Goal: Information Seeking & Learning: Learn about a topic

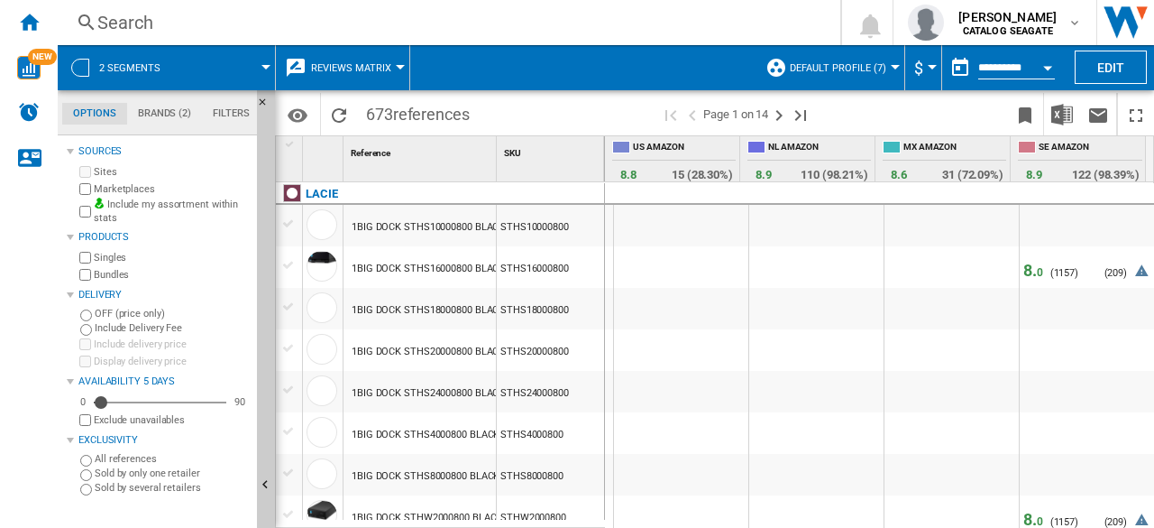
click at [401, 75] on md-menu "Reviews Matrix Price Price Matrix Price Ranking Analytics Base 100 Shared refer…" at bounding box center [343, 67] width 134 height 45
click at [389, 71] on span "Reviews Matrix" at bounding box center [351, 68] width 80 height 12
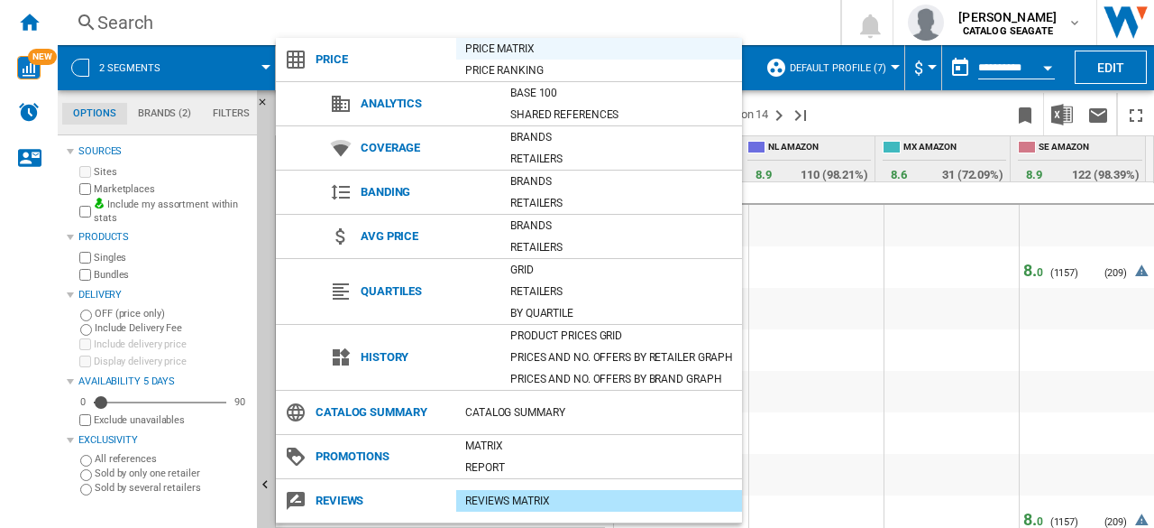
click at [494, 48] on div "Price Matrix" at bounding box center [599, 49] width 286 height 18
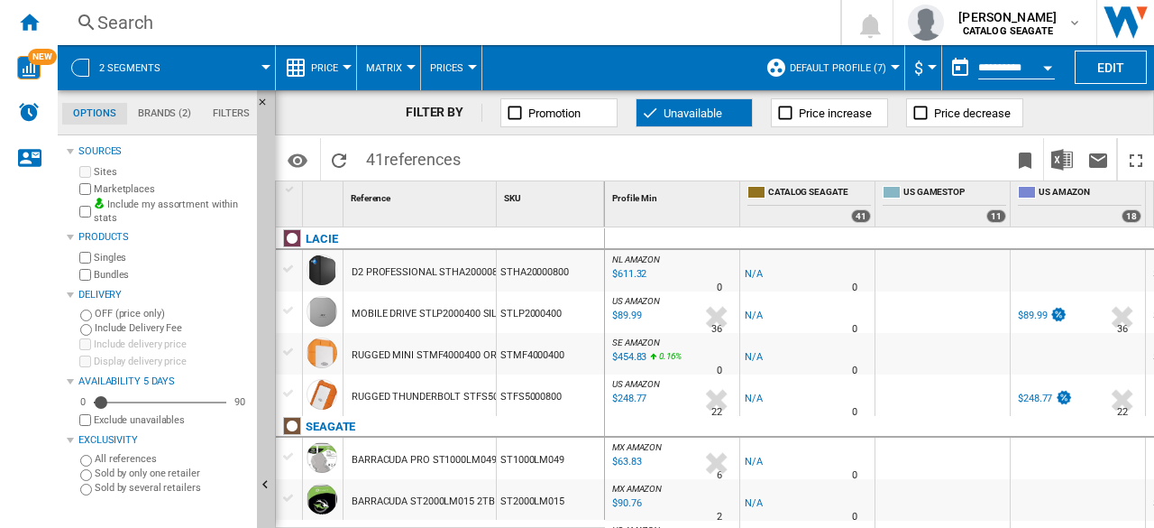
click at [552, 118] on span "Promotion" at bounding box center [555, 113] width 52 height 14
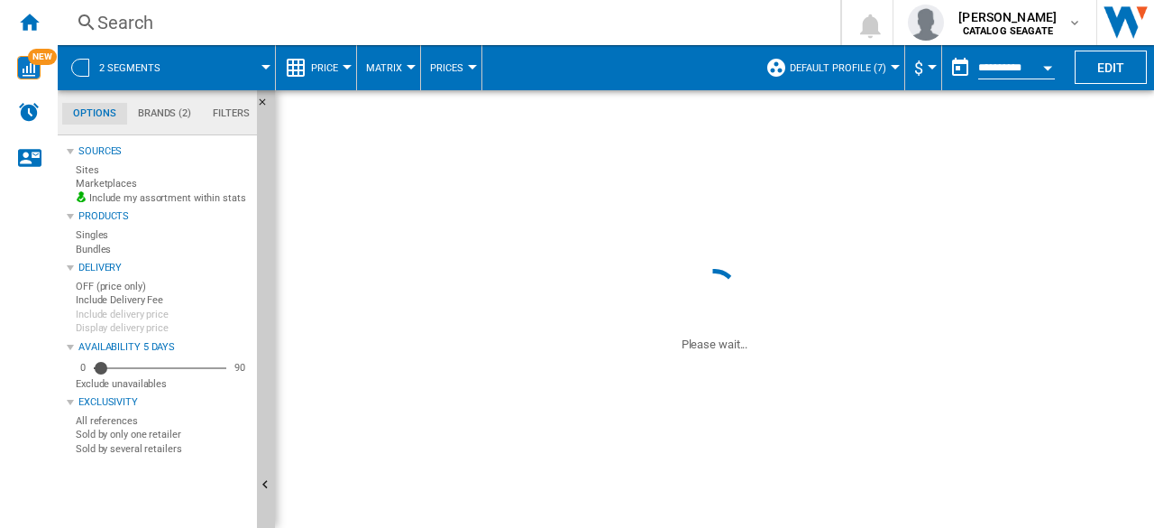
click at [657, 113] on ng-md-icon at bounding box center [650, 113] width 18 height 18
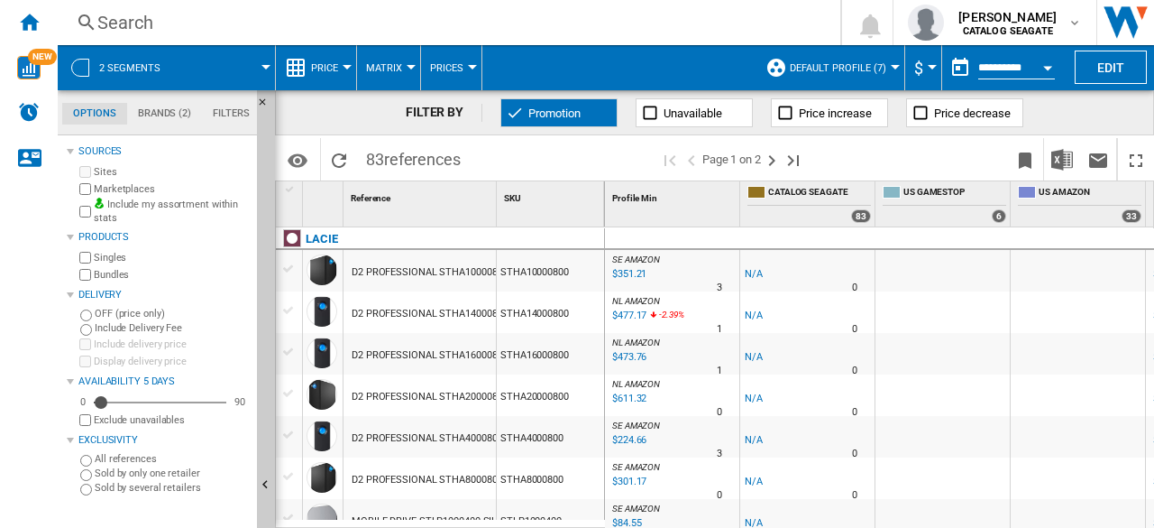
click at [630, 317] on div "$477.17" at bounding box center [628, 316] width 37 height 18
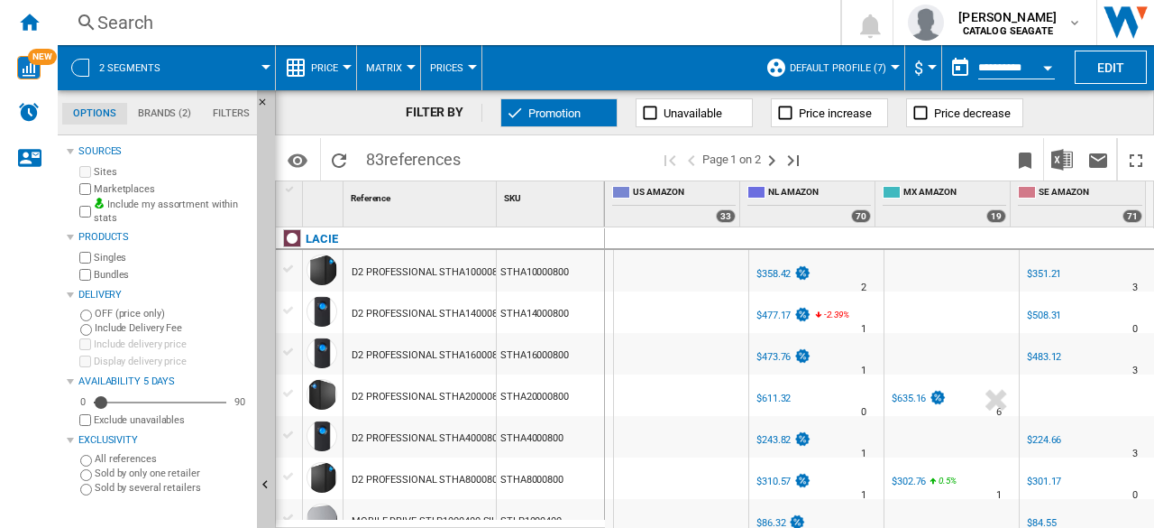
scroll to position [271, 0]
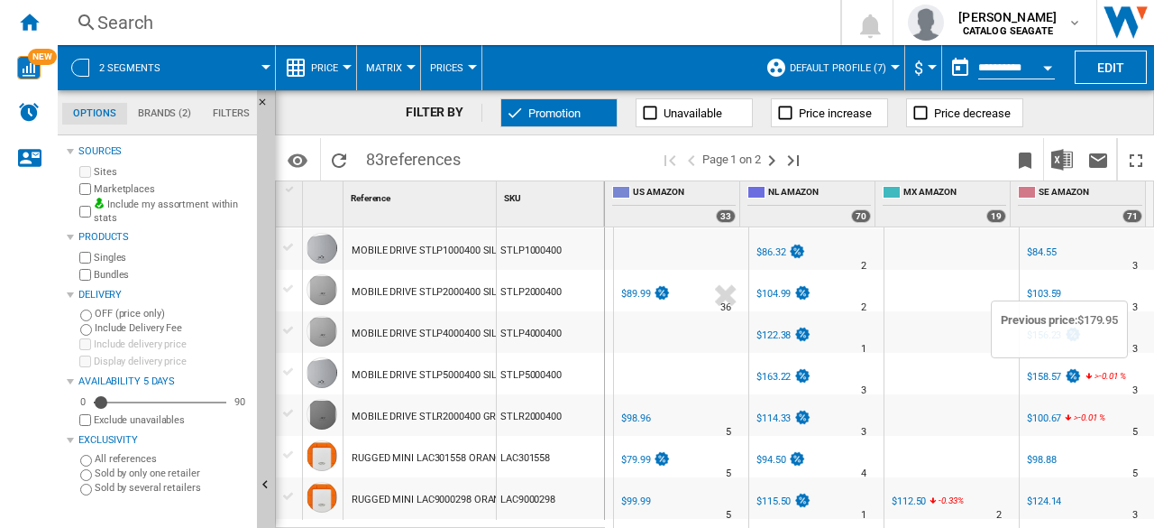
click at [1066, 376] on img at bounding box center [1073, 375] width 18 height 15
click at [1064, 329] on img at bounding box center [1073, 333] width 18 height 15
click at [928, 69] on div "Currency" at bounding box center [932, 67] width 9 height 5
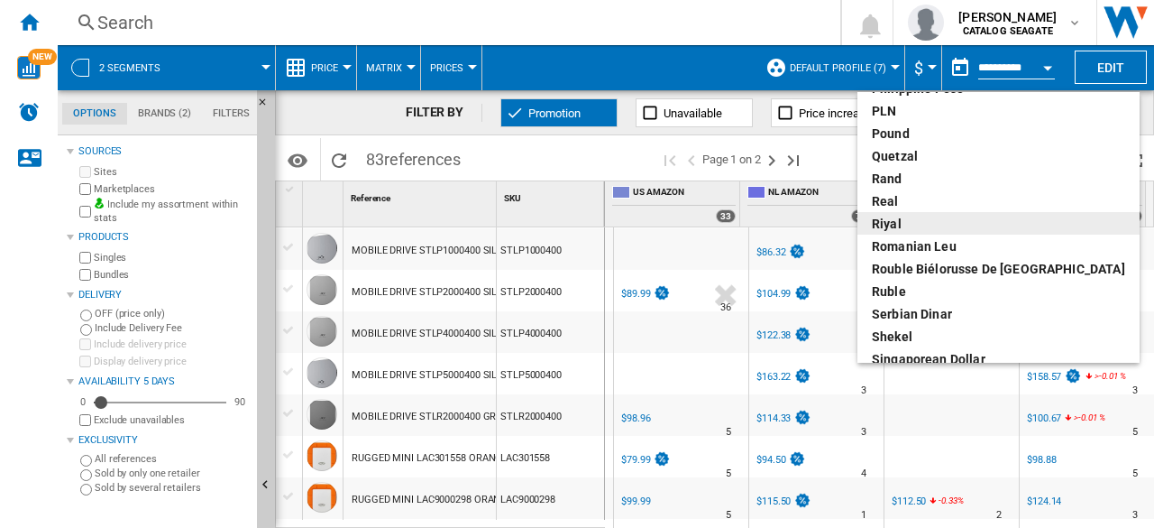
scroll to position [812, 0]
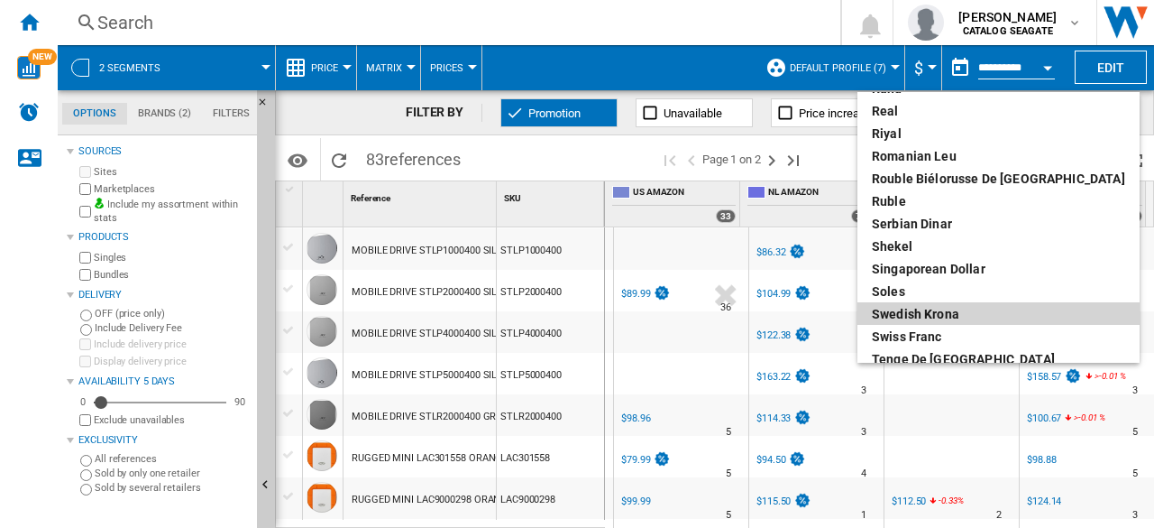
click at [963, 311] on div "Swedish Krona" at bounding box center [998, 314] width 253 height 18
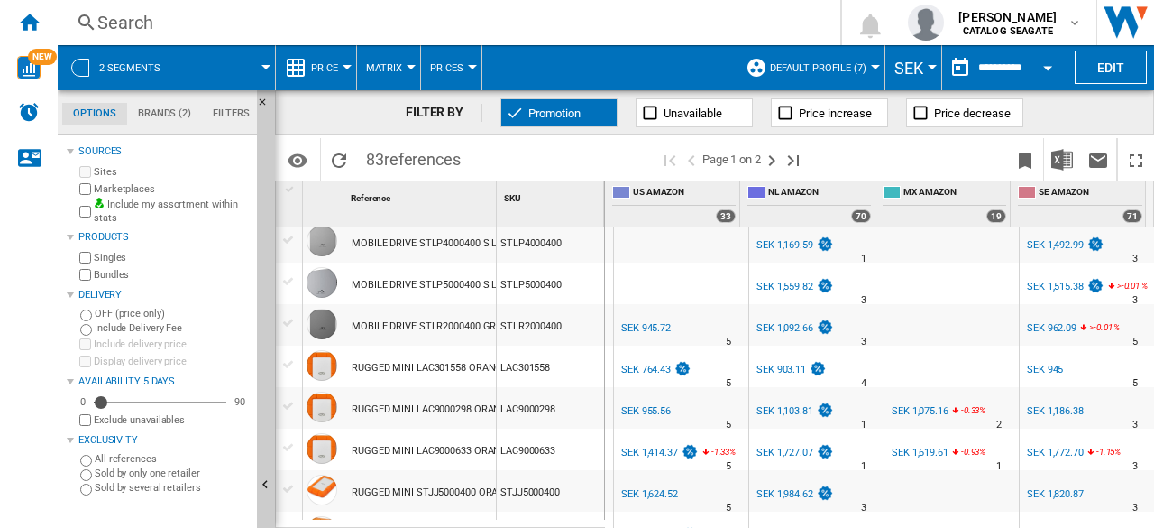
scroll to position [271, 0]
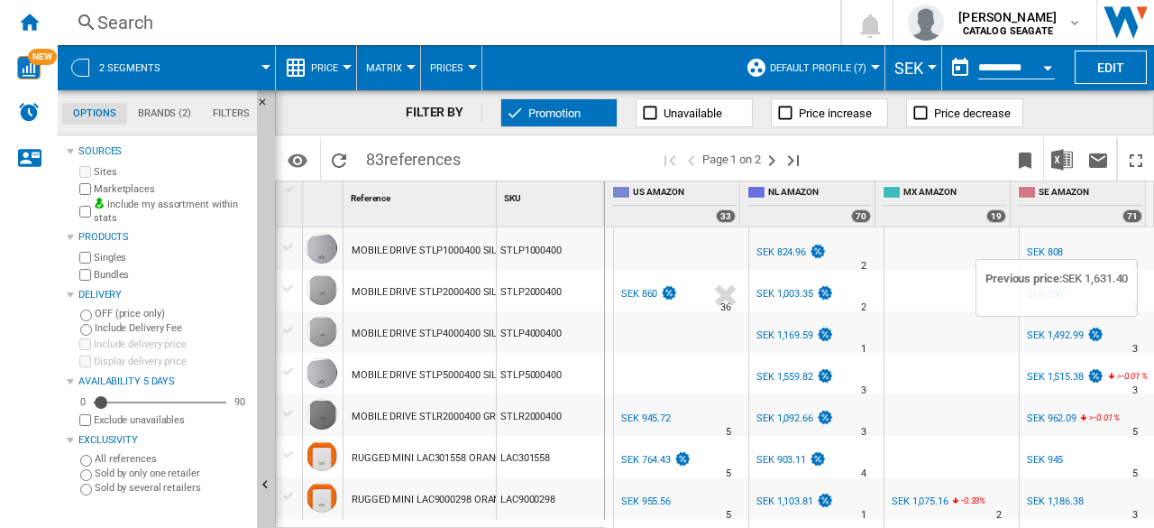
click at [1087, 336] on img at bounding box center [1096, 333] width 18 height 15
